Goal: Transaction & Acquisition: Purchase product/service

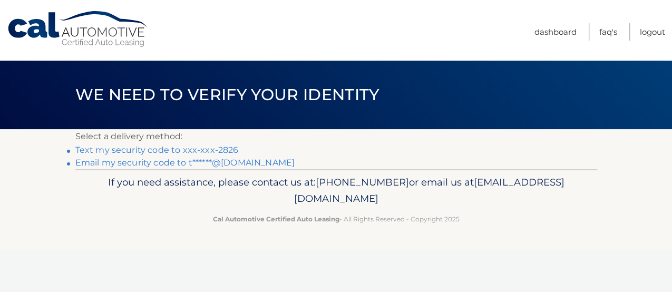
click at [166, 168] on link "Email my security code to t******@[DOMAIN_NAME]" at bounding box center [185, 163] width 220 height 10
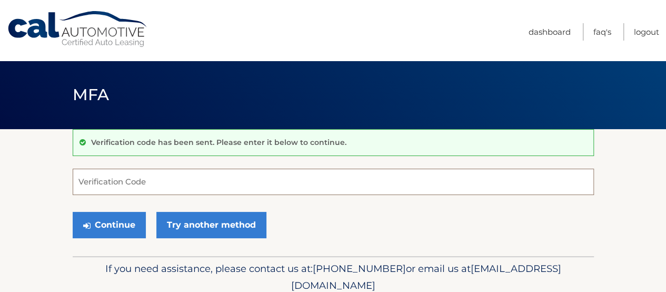
click at [146, 187] on input "Verification Code" at bounding box center [334, 182] width 522 height 26
paste input "929124"
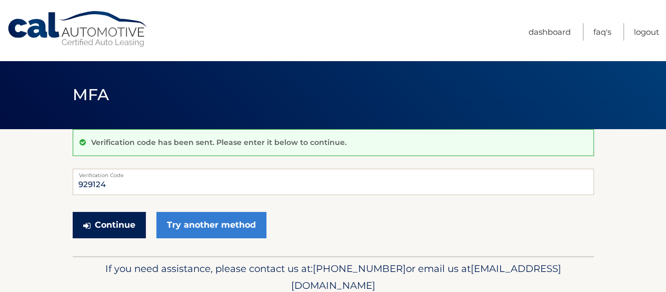
click at [121, 233] on button "Continue" at bounding box center [109, 225] width 73 height 26
click at [132, 187] on input "929124" at bounding box center [334, 182] width 522 height 26
click at [139, 181] on input "929124" at bounding box center [334, 182] width 522 height 26
click at [127, 237] on button "Continue" at bounding box center [109, 225] width 73 height 26
click at [294, 209] on form "929124 Verification Code Continue Try another method" at bounding box center [334, 206] width 522 height 75
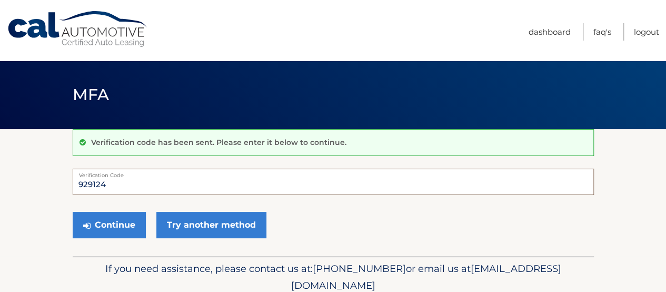
click at [122, 185] on input "929124" at bounding box center [334, 182] width 522 height 26
click at [114, 234] on button "Continue" at bounding box center [109, 225] width 73 height 26
drag, startPoint x: 106, startPoint y: 186, endPoint x: 68, endPoint y: 190, distance: 38.1
click at [68, 190] on section "Verification code has been sent. Please enter it below to continue. 929124 Veri…" at bounding box center [333, 192] width 666 height 127
type input "929124"
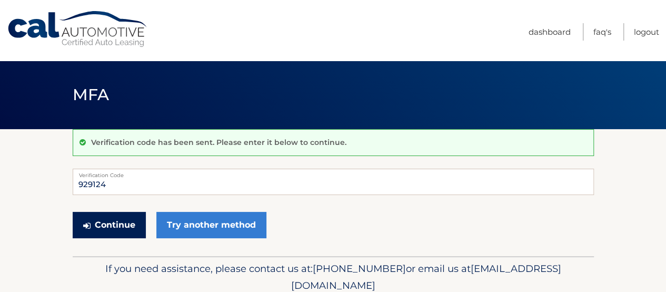
click at [108, 233] on button "Continue" at bounding box center [109, 225] width 73 height 26
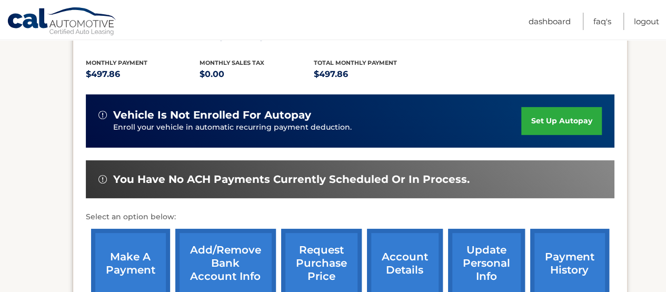
scroll to position [225, 0]
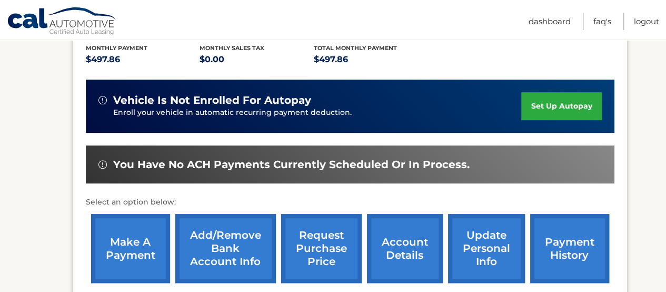
click at [143, 235] on link "make a payment" at bounding box center [130, 248] width 79 height 69
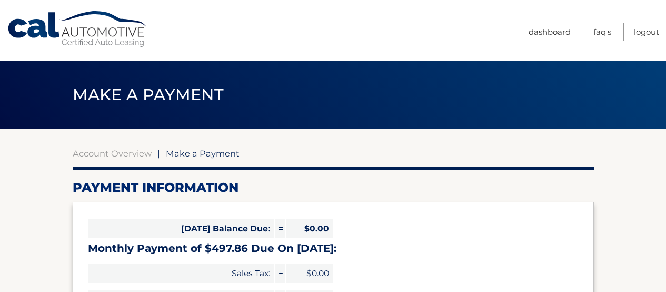
select select "ZTg2OTBiYzktM2U4NC00ODI0LWFkNzEtNjI2ZDBjY2Q1YTQw"
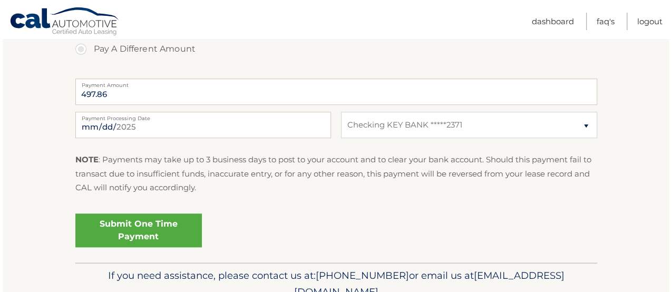
scroll to position [445, 0]
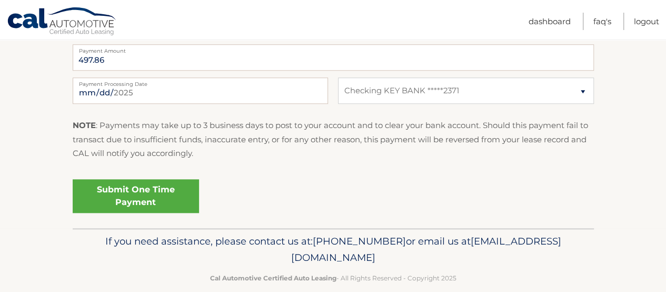
click at [185, 213] on link "Submit One Time Payment" at bounding box center [136, 196] width 126 height 34
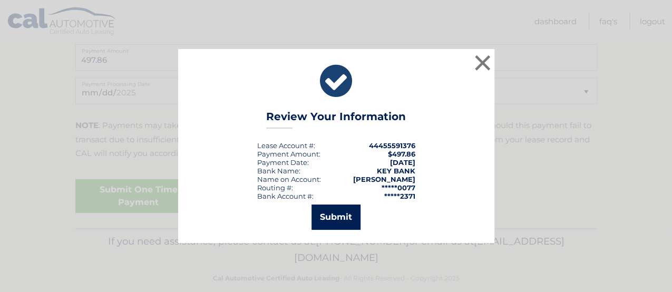
click at [326, 216] on button "Submit" at bounding box center [335, 216] width 49 height 25
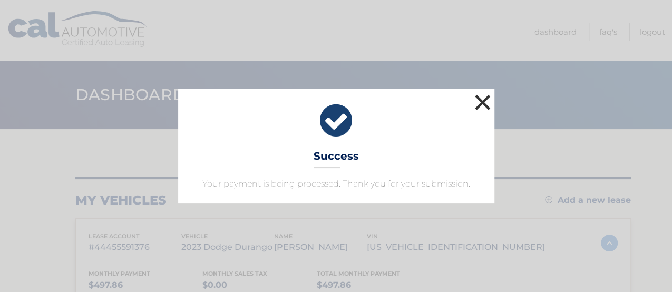
click at [484, 92] on button "×" at bounding box center [482, 102] width 21 height 21
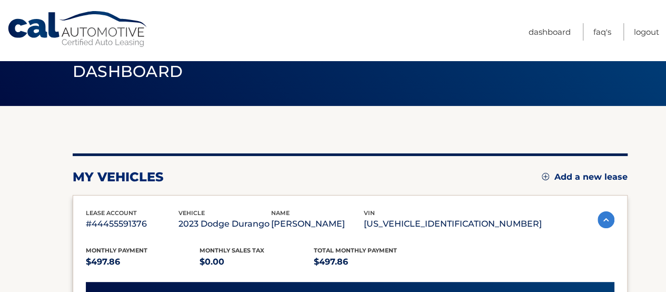
scroll to position [26, 0]
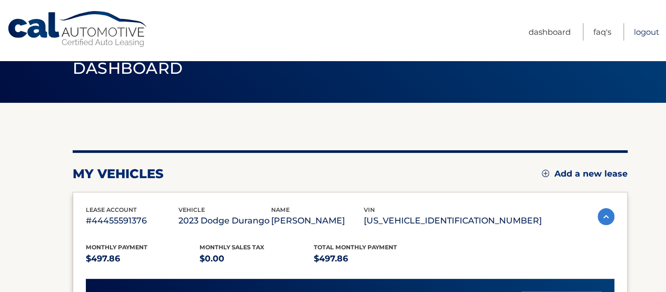
click at [644, 31] on link "Logout" at bounding box center [646, 31] width 25 height 17
